Goal: Find specific page/section: Find specific page/section

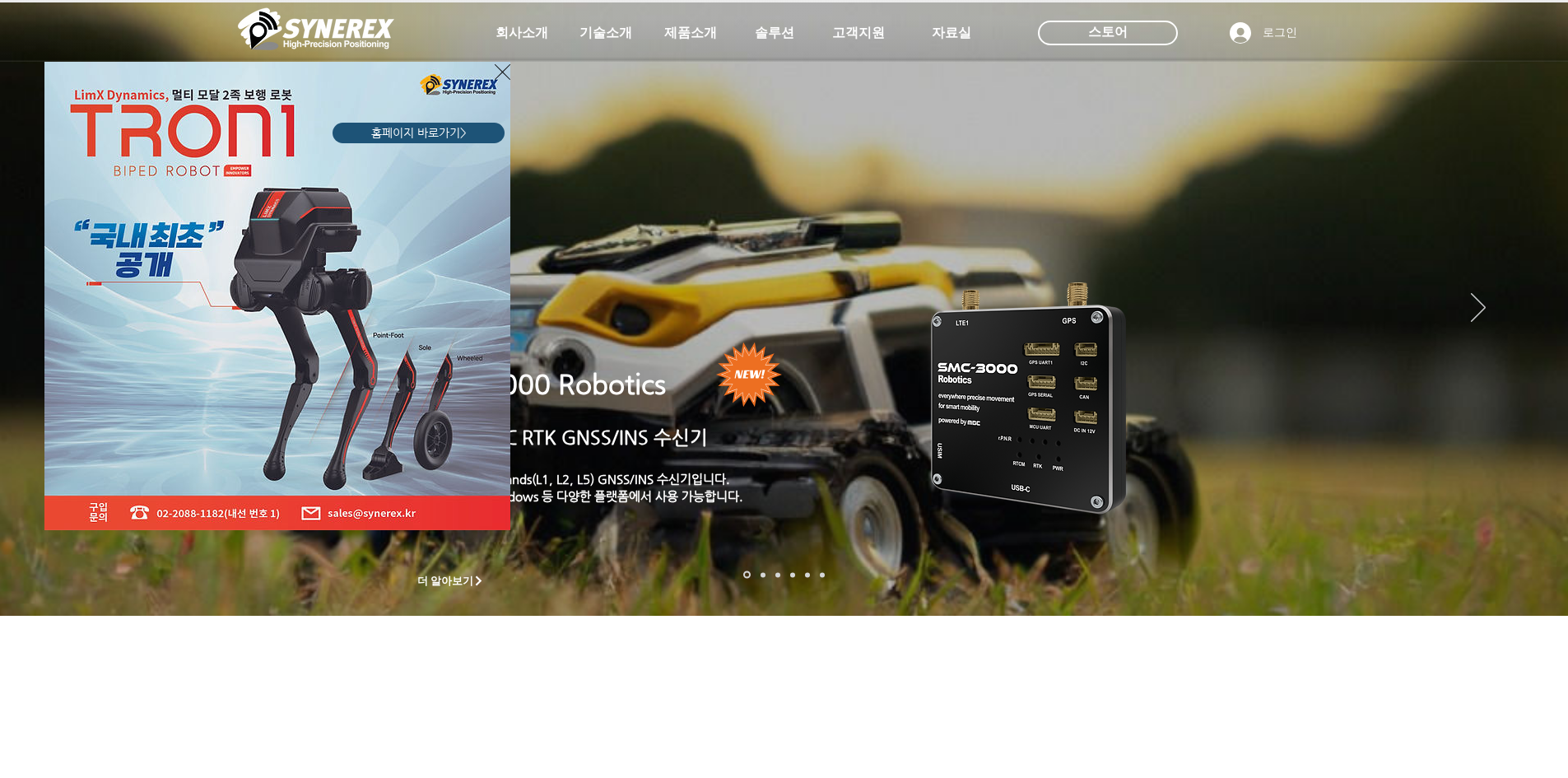
click at [503, 77] on icon "사이트로 돌아가기" at bounding box center [502, 72] width 16 height 20
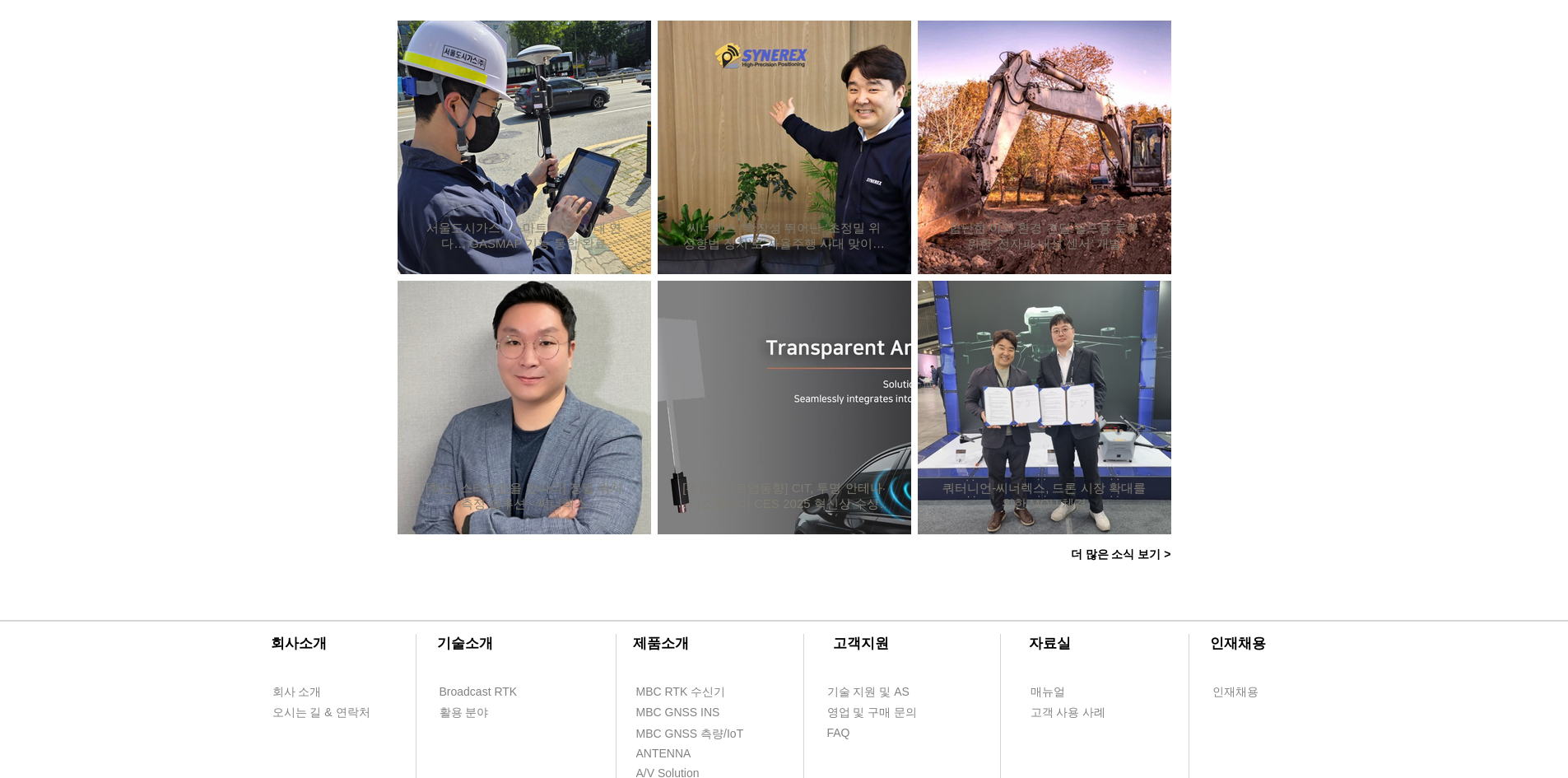
scroll to position [1560, 0]
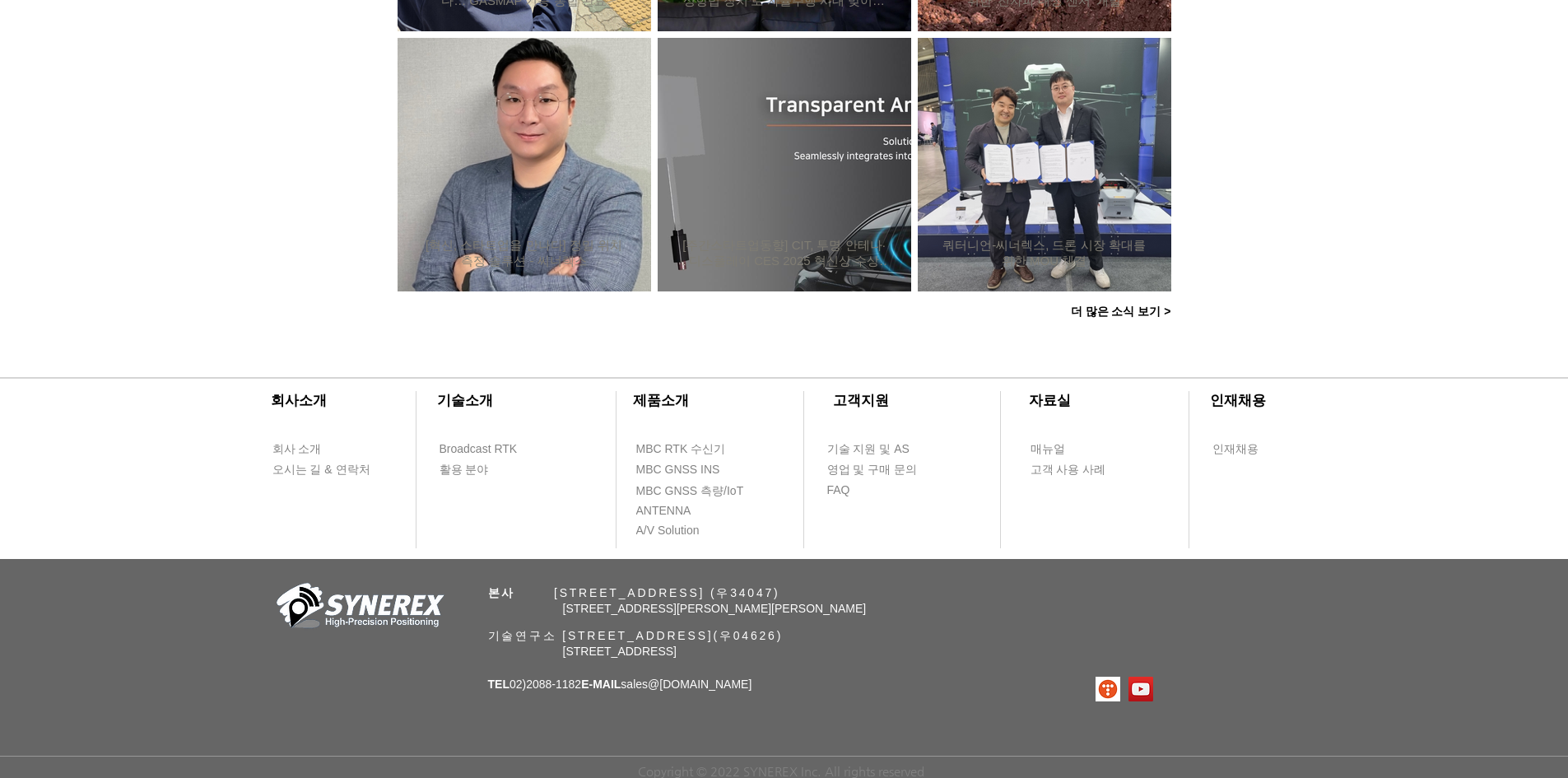
click at [884, 695] on div "​회사소개 ​기술소개 회사 소개 Broadcast RTK 오시는 길 & 연락처 활용 분야 ​제품소개 ​고객지원 ​자료실 ​인재채용 MBC RT…" at bounding box center [784, 564] width 1568 height 431
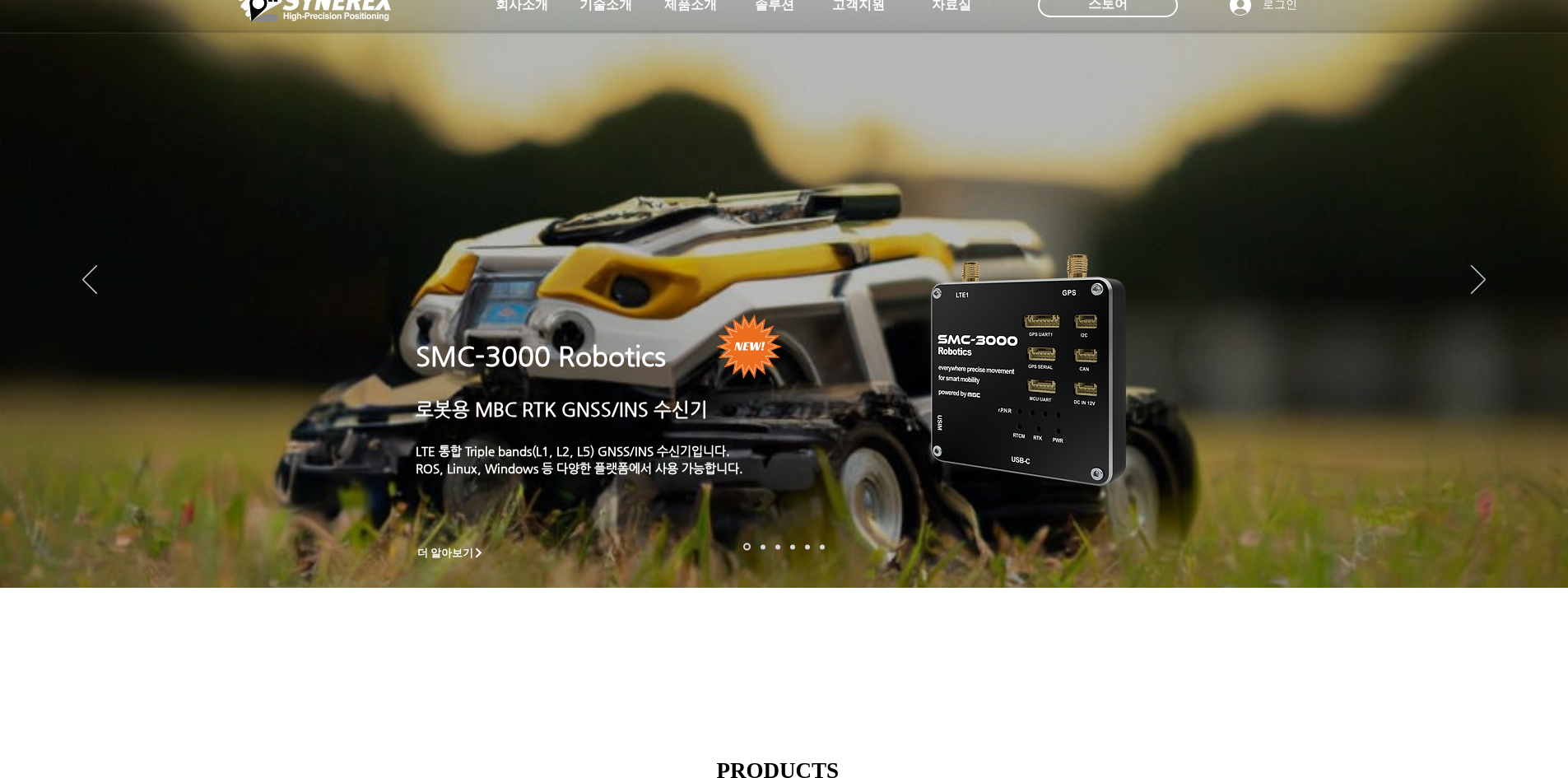
scroll to position [0, 0]
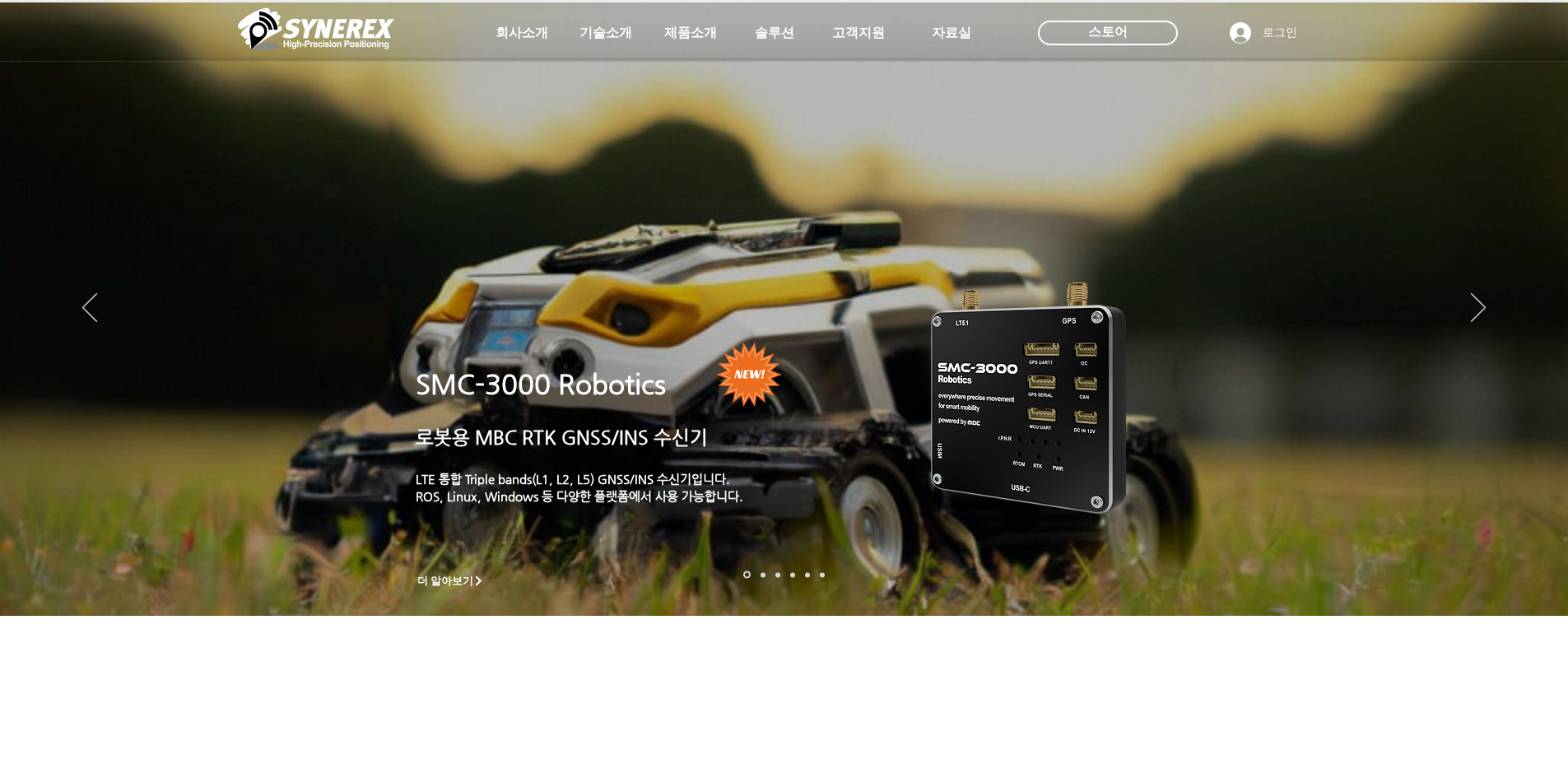
drag, startPoint x: 735, startPoint y: 323, endPoint x: 728, endPoint y: 308, distance: 16.6
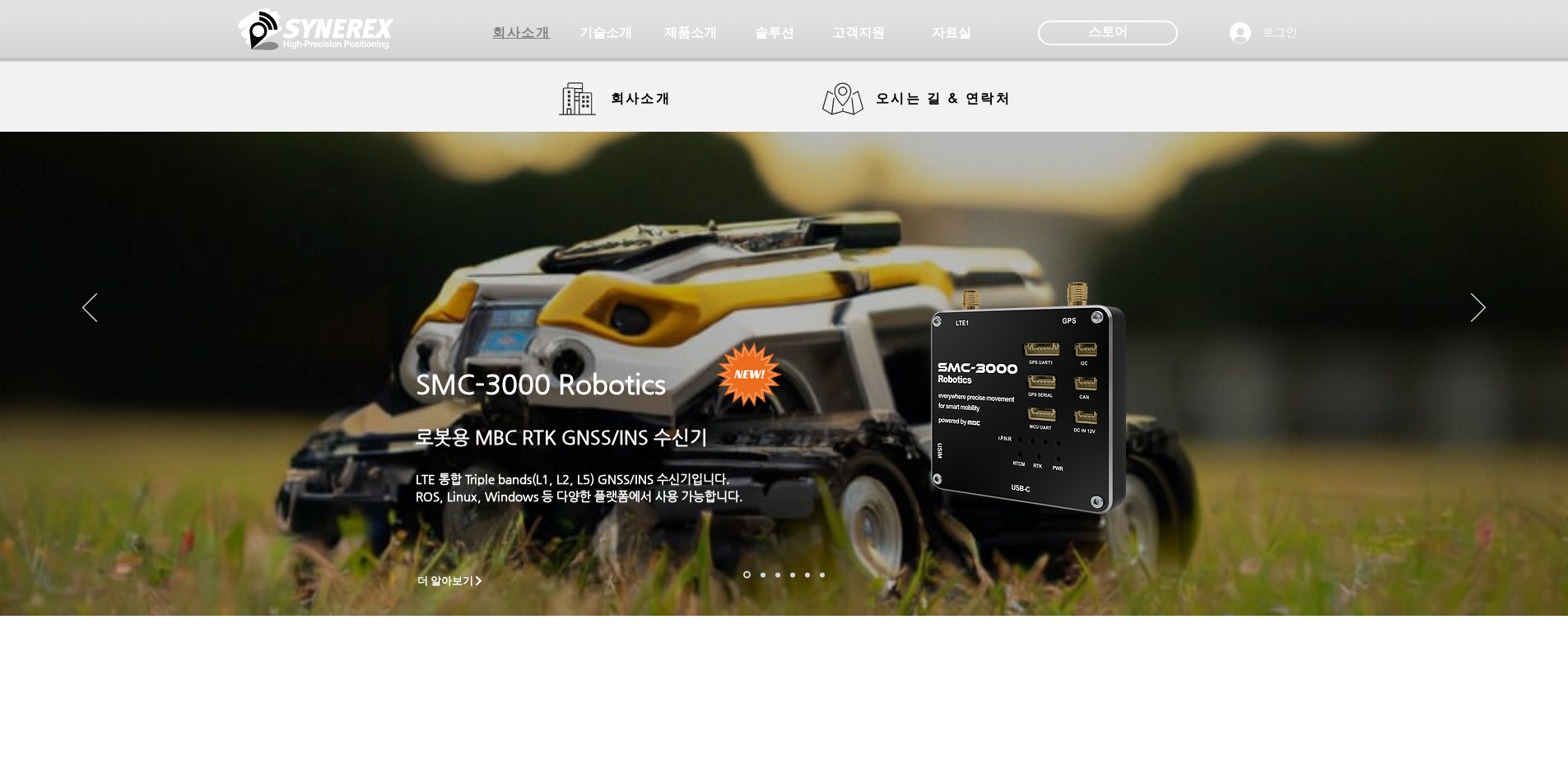
click at [509, 44] on span "회사소개" at bounding box center [522, 33] width 82 height 33
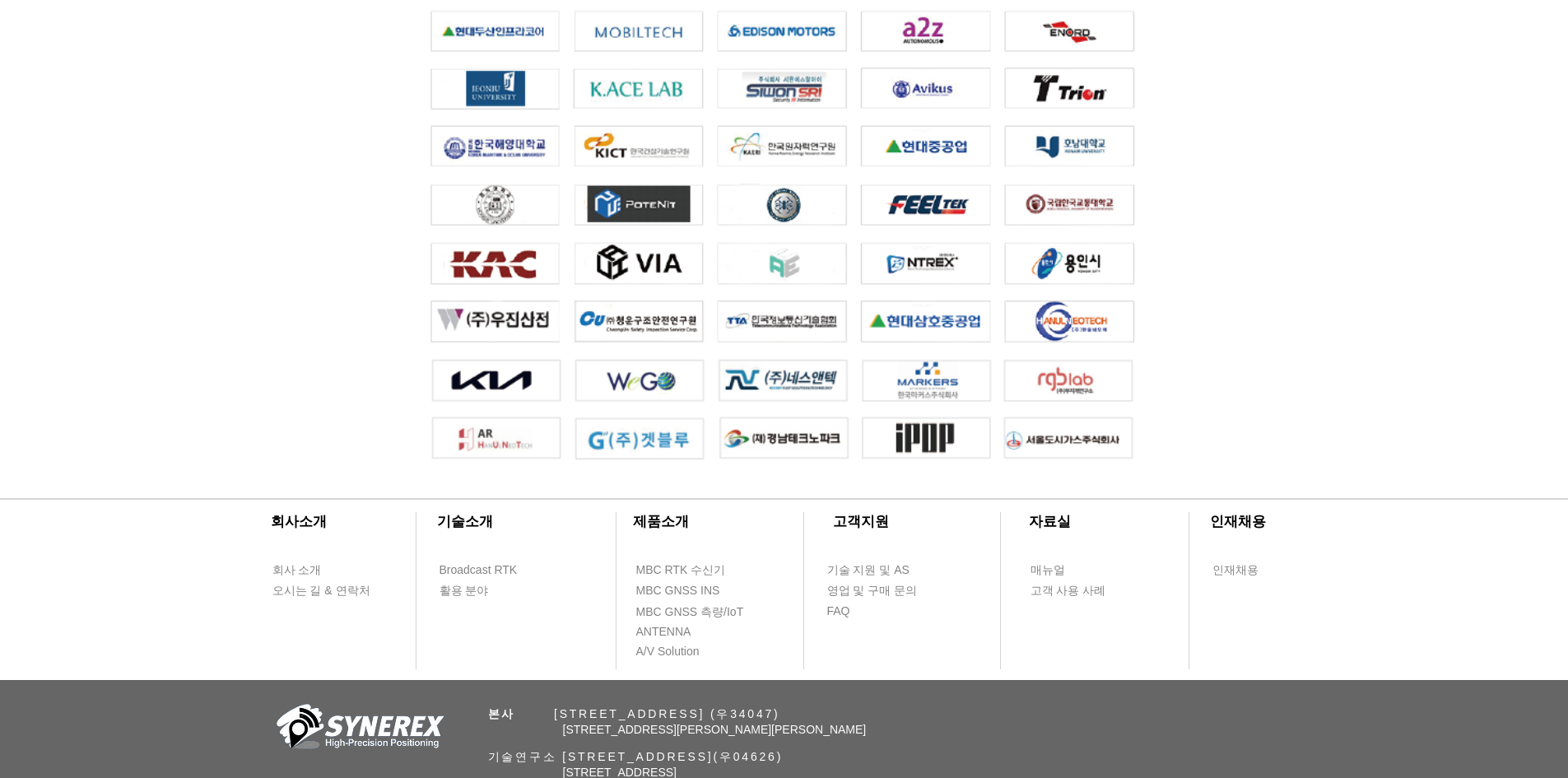
scroll to position [3629, 0]
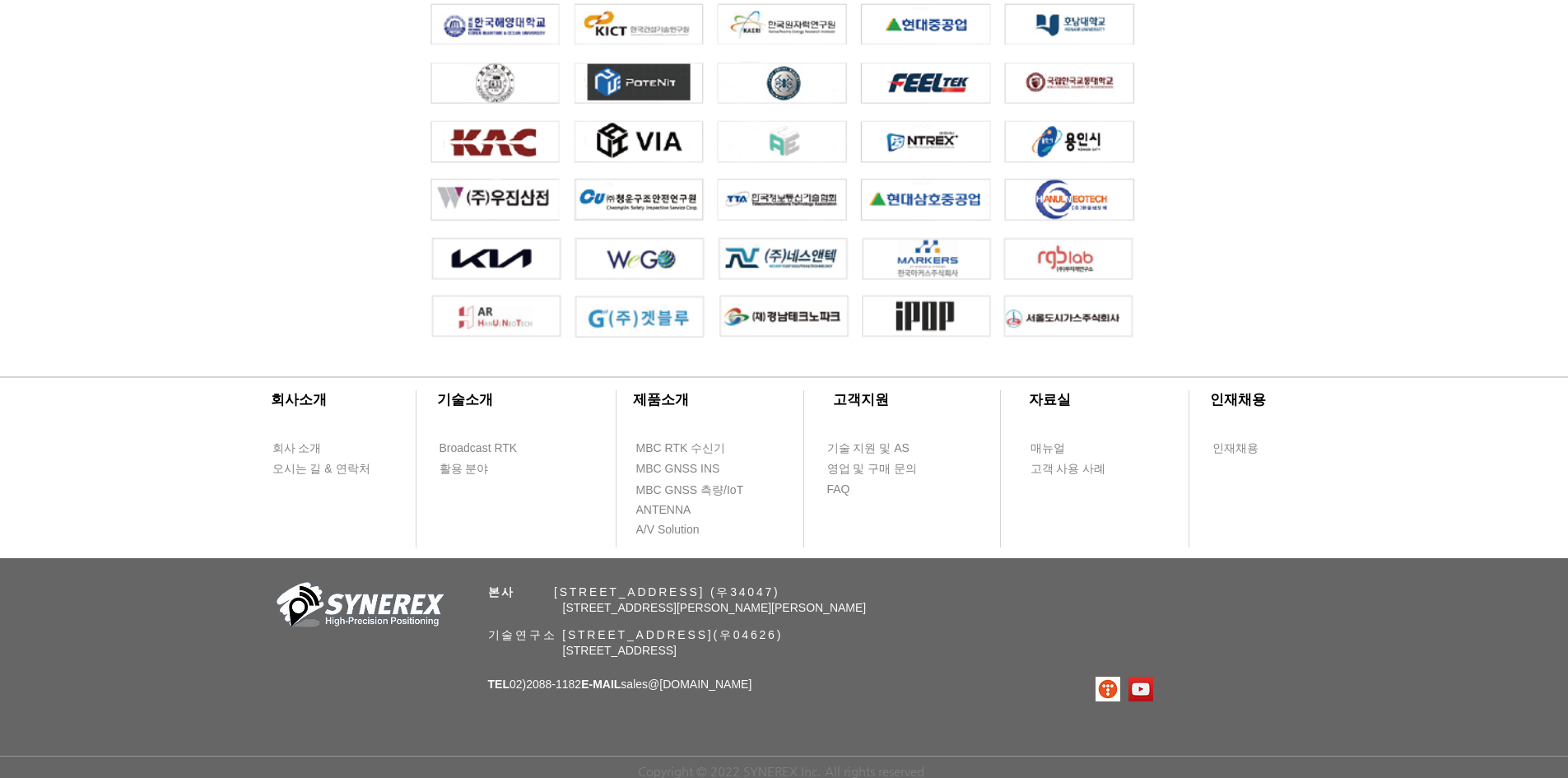
drag, startPoint x: 671, startPoint y: 600, endPoint x: 803, endPoint y: 668, distance: 148.5
click at [706, 627] on div "​회사소개 ​기술소개 회사 소개 Broadcast RTK 오시는 길 & 연락처 활용 분야 ​제품소개 ​고객지원 ​자료실 ​인재채용 MBC RT…" at bounding box center [784, 563] width 1568 height 431
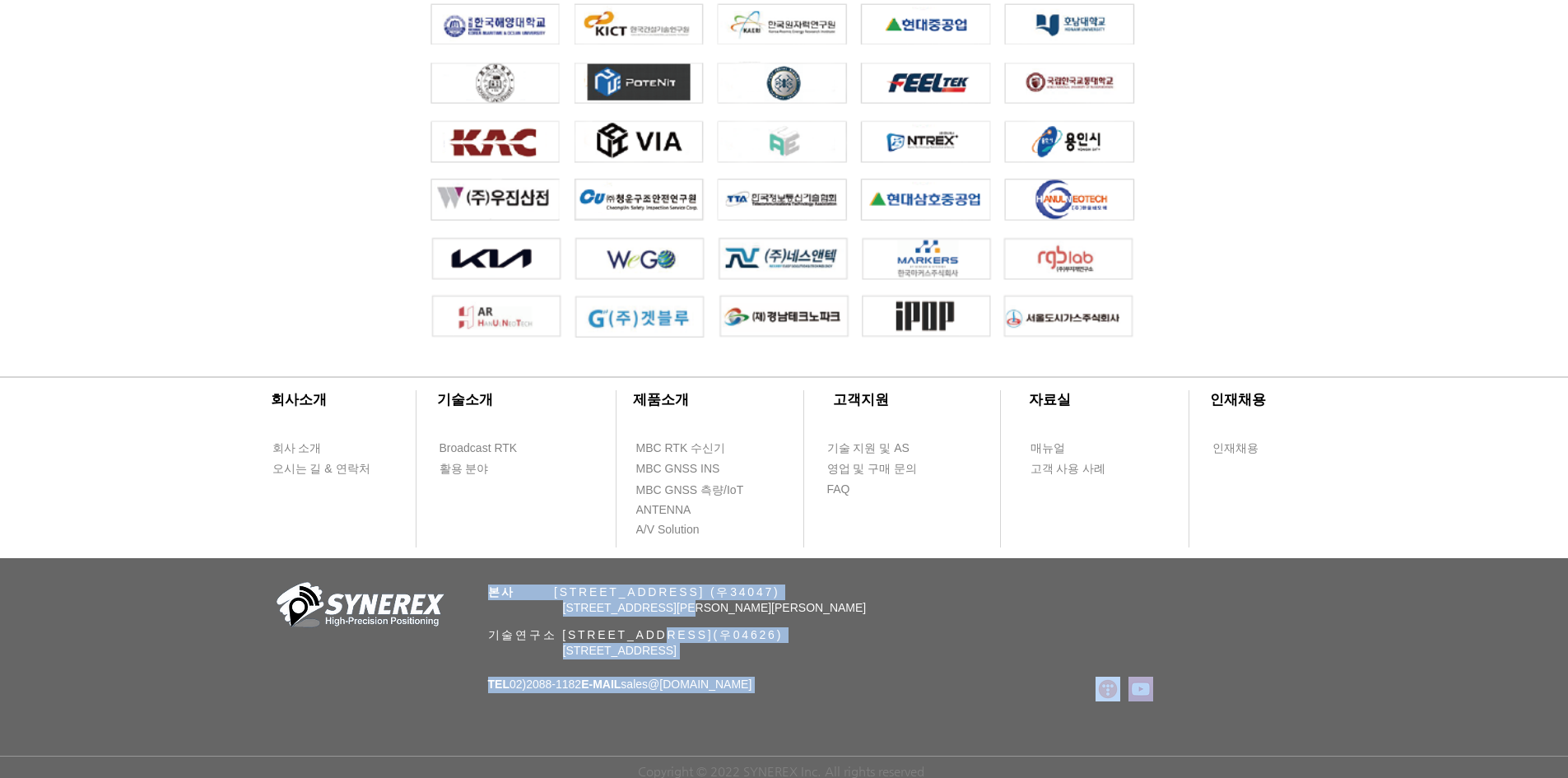
click at [815, 669] on div "​회사소개 ​기술소개 회사 소개 Broadcast RTK 오시는 길 & 연락처 활용 분야 ​제품소개 ​고객지원 ​자료실 ​인재채용 MBC RT…" at bounding box center [784, 563] width 1568 height 431
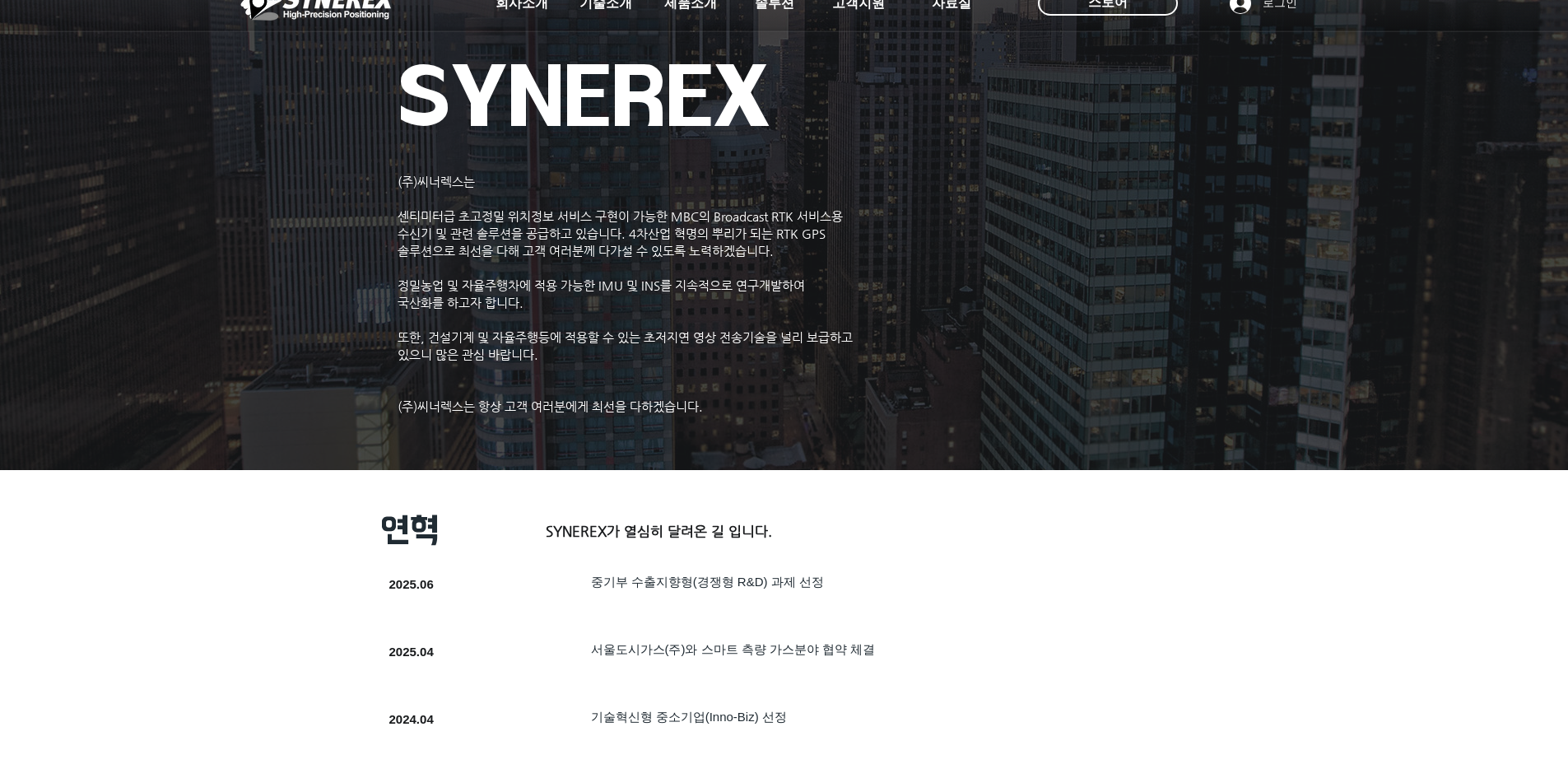
scroll to position [0, 0]
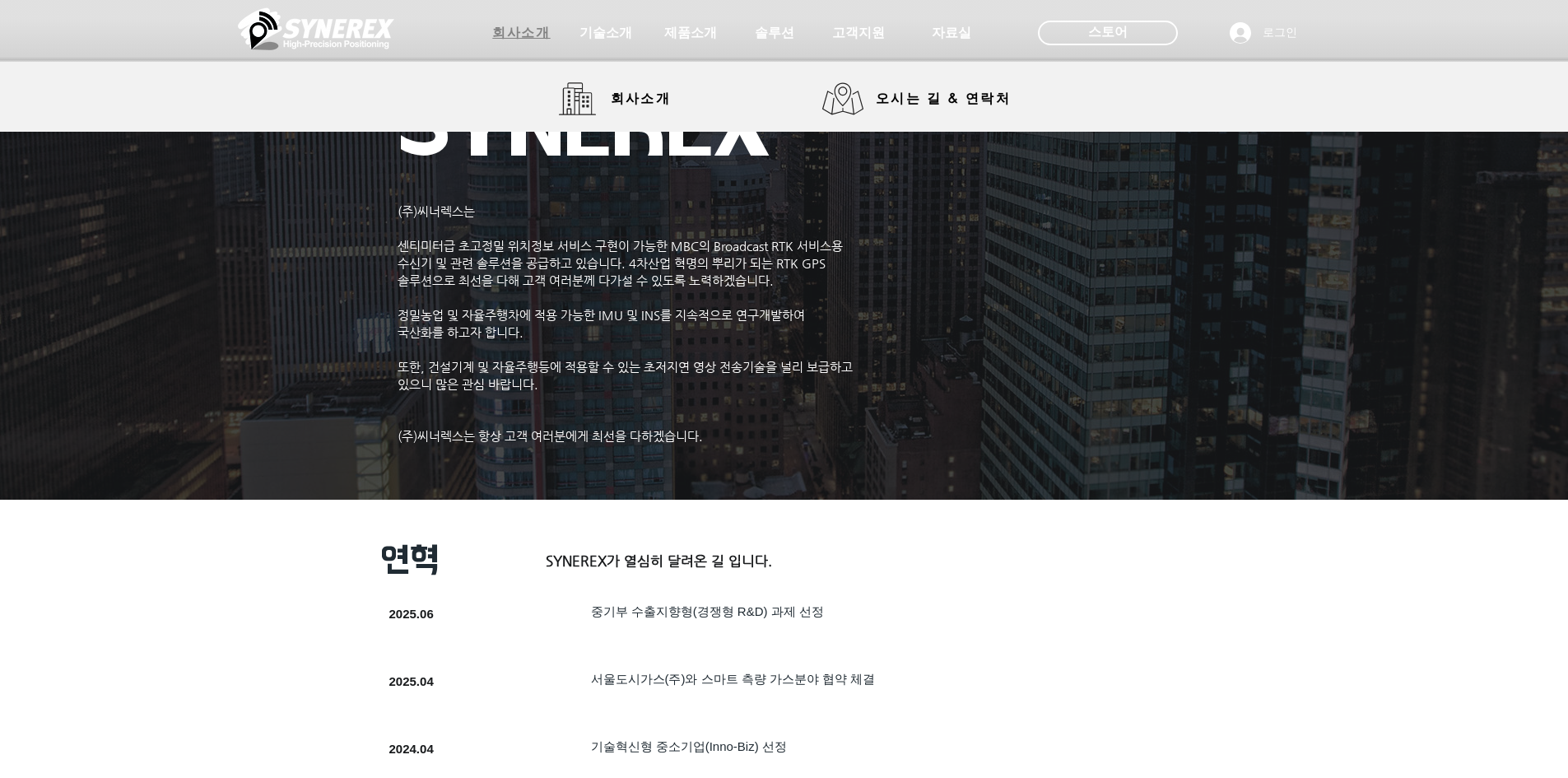
click at [522, 32] on span "회사소개" at bounding box center [521, 33] width 57 height 17
click at [616, 91] on span "회사소개" at bounding box center [641, 99] width 61 height 17
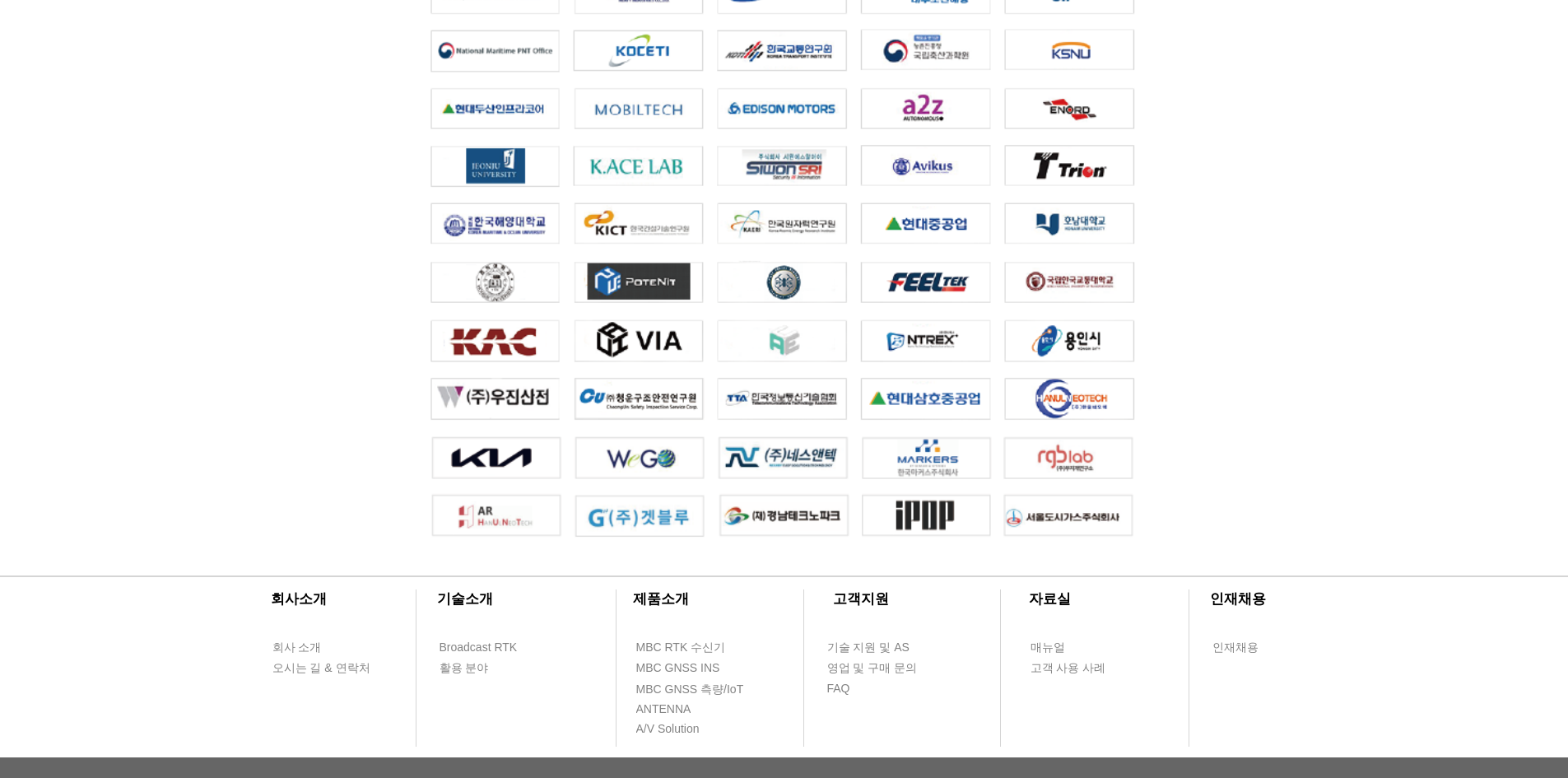
scroll to position [3629, 0]
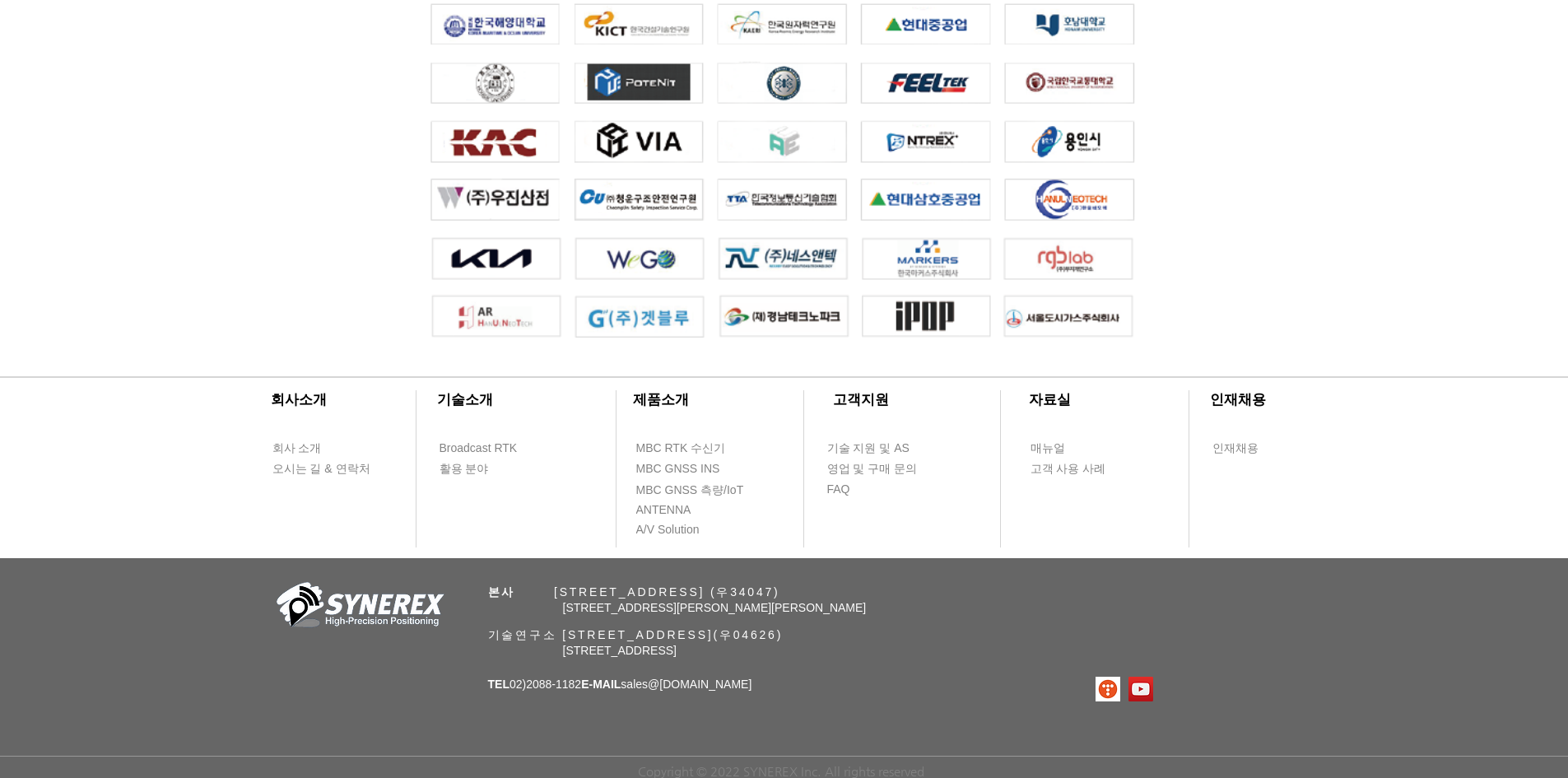
click at [677, 653] on span "[STREET_ADDRESS]" at bounding box center [620, 651] width 113 height 14
click at [654, 601] on span "[STREET_ADDRESS][PERSON_NAME][PERSON_NAME]" at bounding box center [715, 608] width 304 height 14
